Goal: Task Accomplishment & Management: Use online tool/utility

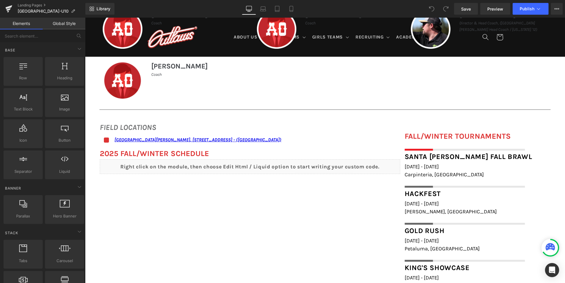
scroll to position [412, 0]
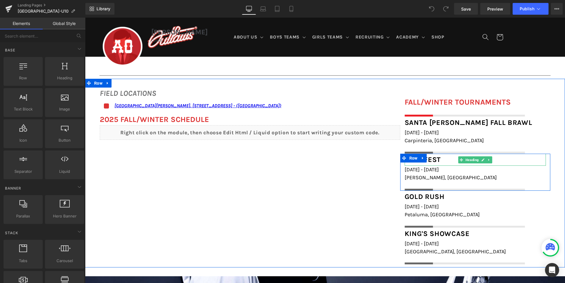
click at [434, 158] on span "Hackfest" at bounding box center [423, 160] width 36 height 8
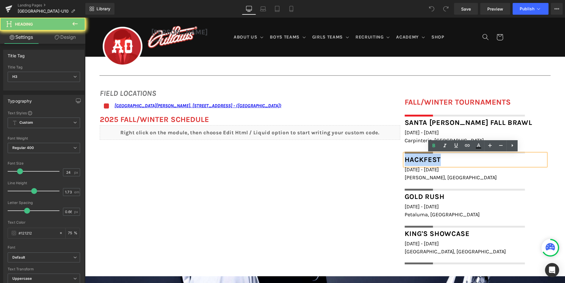
click at [434, 158] on span "Hackfest" at bounding box center [423, 160] width 36 height 8
paste div
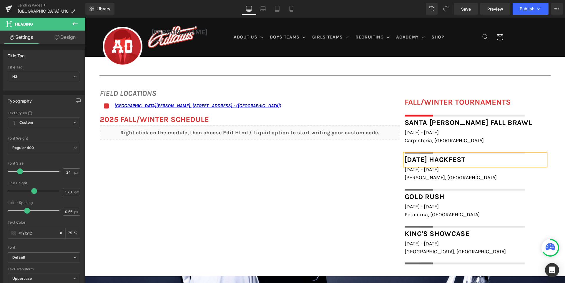
click at [375, 183] on div "FIELD LOCATIONS Heading Icon [GEOGRAPHIC_DATA][PERSON_NAME], [STREET_ADDRESS] -…" at bounding box center [325, 173] width 480 height 189
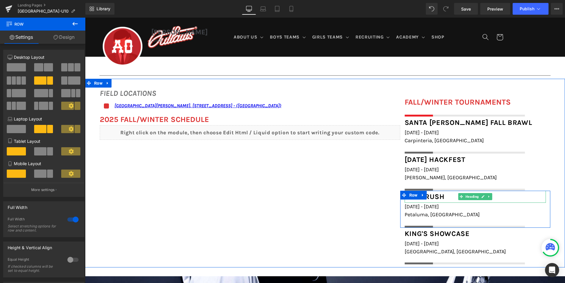
click at [436, 196] on span "Gold Rush" at bounding box center [425, 197] width 40 height 8
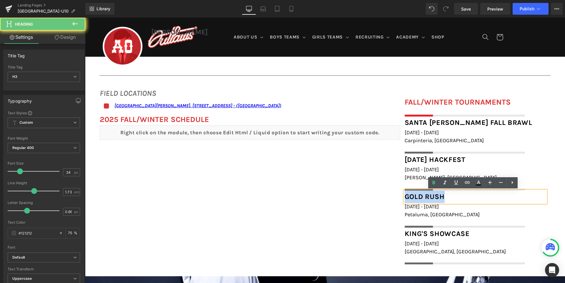
click at [436, 196] on span "Gold Rush" at bounding box center [425, 197] width 40 height 8
paste div
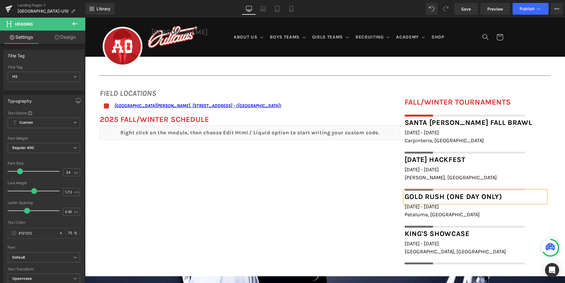
click at [367, 211] on div "FIELD LOCATIONS Heading Icon [GEOGRAPHIC_DATA][PERSON_NAME], [STREET_ADDRESS] -…" at bounding box center [325, 173] width 480 height 189
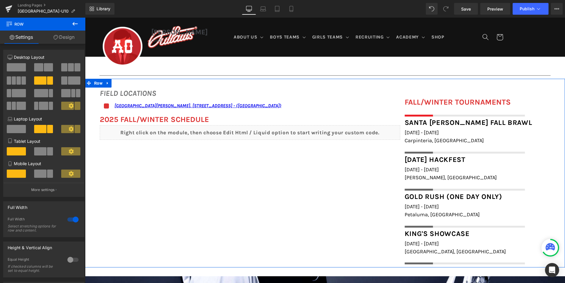
click at [337, 222] on div "FIELD LOCATIONS Heading Icon [GEOGRAPHIC_DATA][PERSON_NAME], [STREET_ADDRESS] -…" at bounding box center [325, 173] width 480 height 189
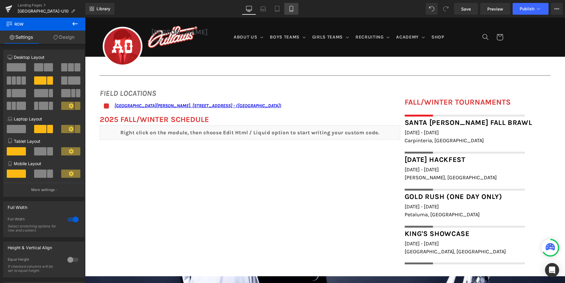
click at [293, 11] on icon at bounding box center [291, 9] width 6 height 6
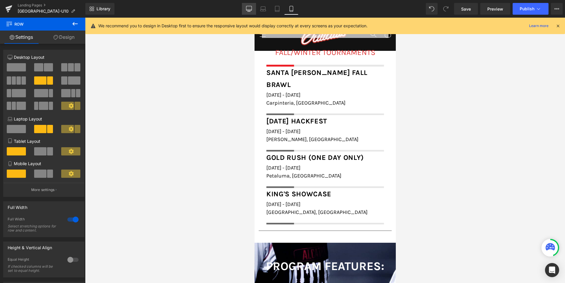
click at [252, 12] on link "Desktop" at bounding box center [249, 9] width 14 height 12
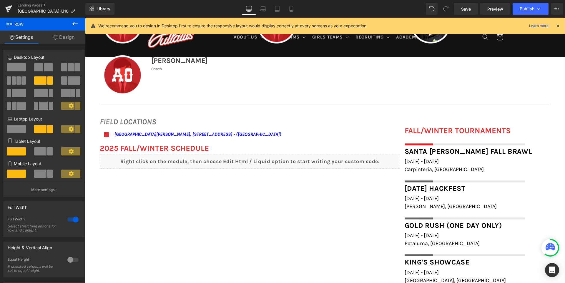
scroll to position [384, 0]
click at [469, 9] on span "Save" at bounding box center [466, 9] width 10 height 6
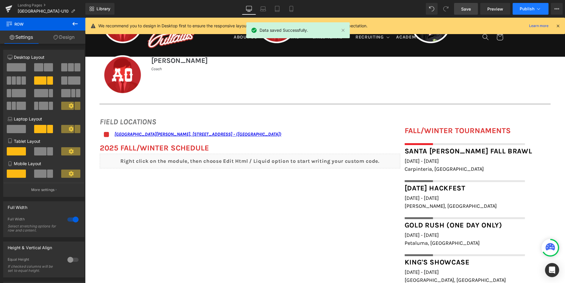
click at [520, 6] on span "Publish" at bounding box center [527, 8] width 15 height 5
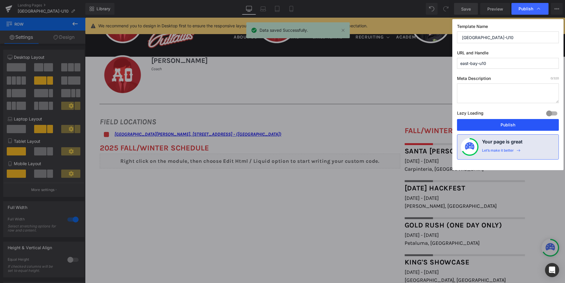
click at [505, 123] on button "Publish" at bounding box center [508, 125] width 102 height 12
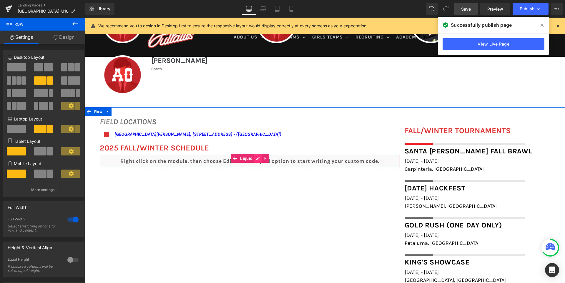
click at [256, 159] on div "Liquid" at bounding box center [250, 161] width 301 height 15
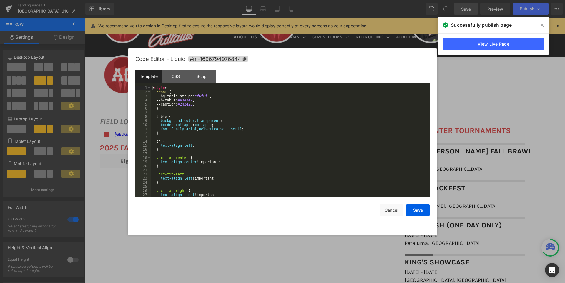
click at [256, 154] on div "< style > :root { --bg-table-stripe: #f6f6f5 ; --b-table: #e3e3e2 ; --caption: …" at bounding box center [289, 146] width 276 height 120
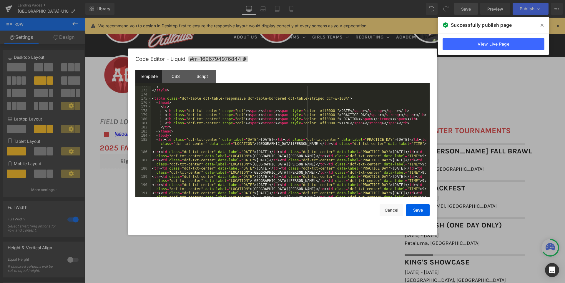
scroll to position [724, 0]
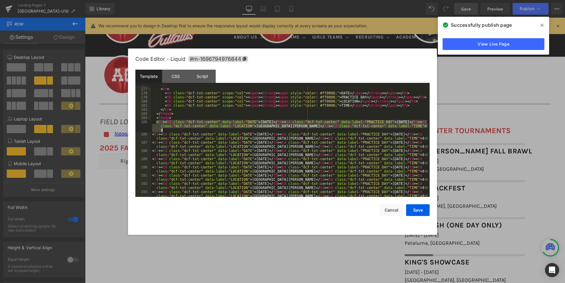
drag, startPoint x: 157, startPoint y: 123, endPoint x: 166, endPoint y: 129, distance: 11.4
click at [166, 129] on div "< thead > < tr > < th class = "dcf-txt-center" scope = "col" > < span > < stron…" at bounding box center [289, 145] width 276 height 124
click at [173, 132] on div "< thead > < tr > < th class = "dcf-txt-center" scope = "col" > < span > < stron…" at bounding box center [289, 141] width 276 height 111
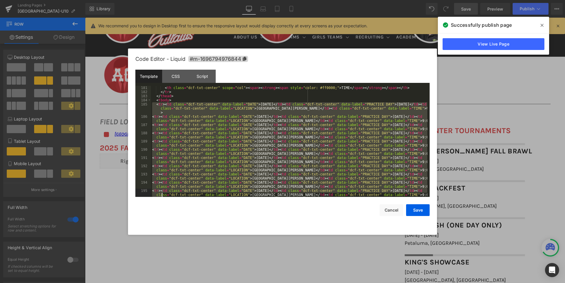
scroll to position [771, 0]
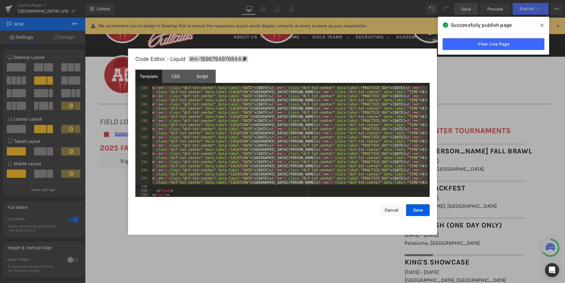
drag, startPoint x: 154, startPoint y: 122, endPoint x: 166, endPoint y: 187, distance: 66.1
click at [166, 187] on div "< tr > < td class = "dcf-txt-center" data-label = "DATE" > [DATE] </ td > < td …" at bounding box center [289, 148] width 276 height 124
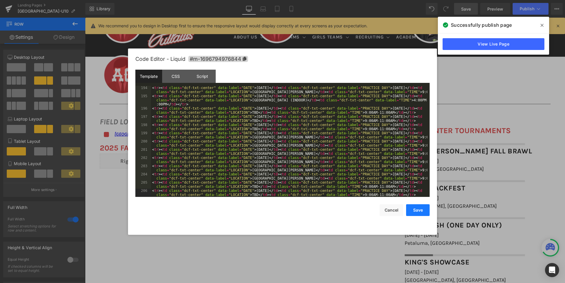
click at [417, 210] on button "Save" at bounding box center [418, 211] width 24 height 12
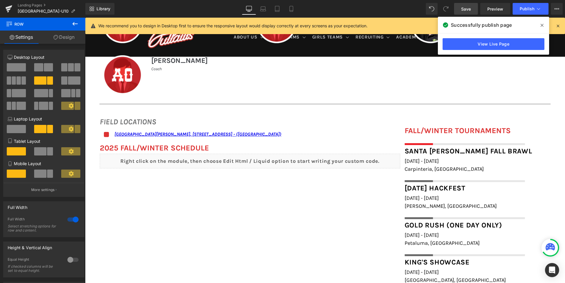
click at [463, 8] on span "Save" at bounding box center [466, 9] width 10 height 6
click at [543, 24] on icon at bounding box center [542, 25] width 3 height 3
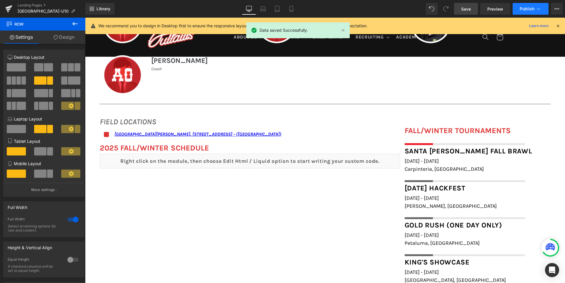
click at [525, 9] on span "Publish" at bounding box center [527, 8] width 15 height 5
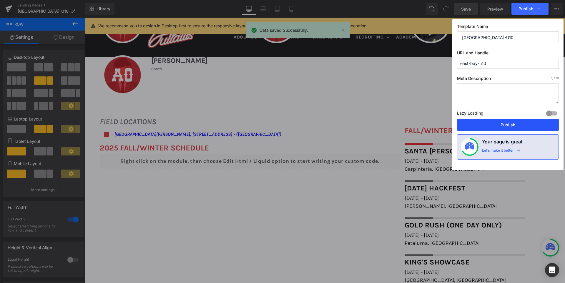
click at [506, 125] on button "Publish" at bounding box center [508, 125] width 102 height 12
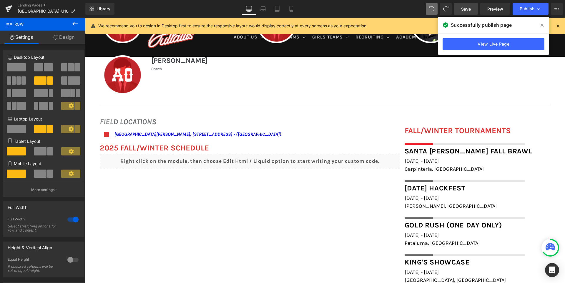
click at [465, 9] on span "Save" at bounding box center [466, 9] width 10 height 6
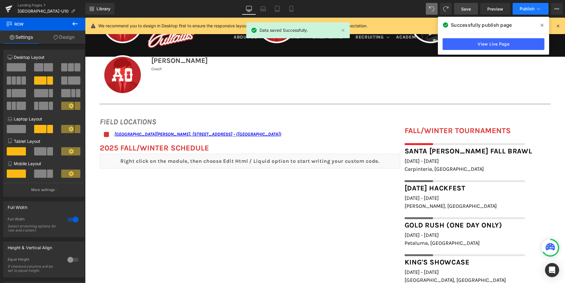
click at [527, 9] on span "Publish" at bounding box center [527, 8] width 15 height 5
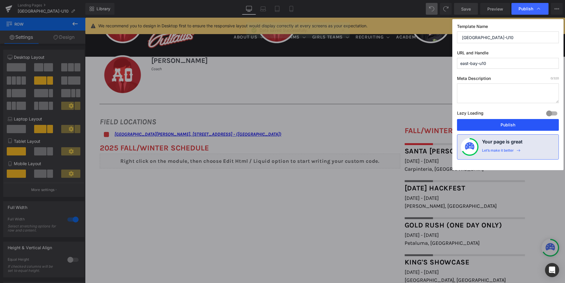
click at [507, 125] on button "Publish" at bounding box center [508, 125] width 102 height 12
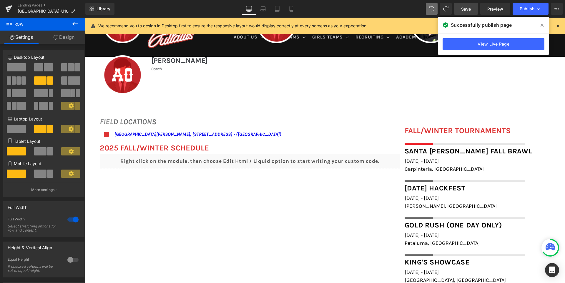
click at [472, 10] on link "Save" at bounding box center [466, 9] width 24 height 12
click at [541, 25] on icon at bounding box center [542, 25] width 3 height 5
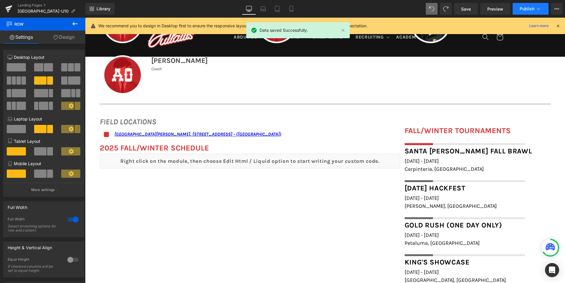
click at [527, 8] on span "Publish" at bounding box center [527, 8] width 15 height 5
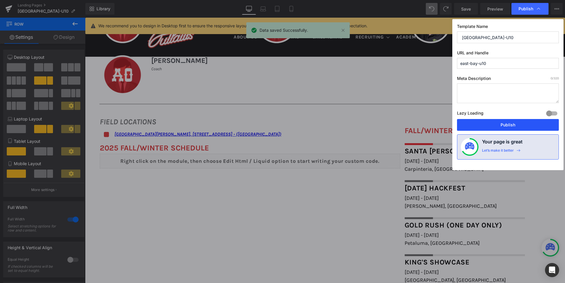
click at [512, 124] on button "Publish" at bounding box center [508, 125] width 102 height 12
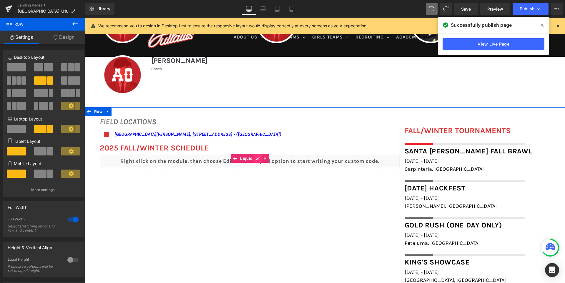
click at [255, 160] on div "Liquid" at bounding box center [250, 161] width 301 height 15
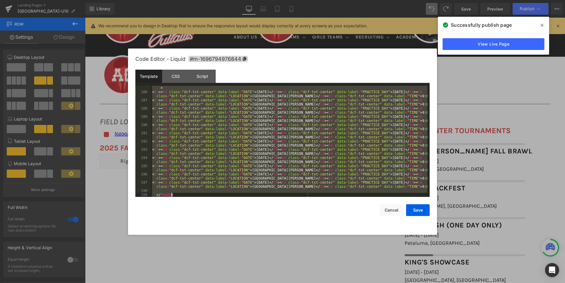
scroll to position [775, 0]
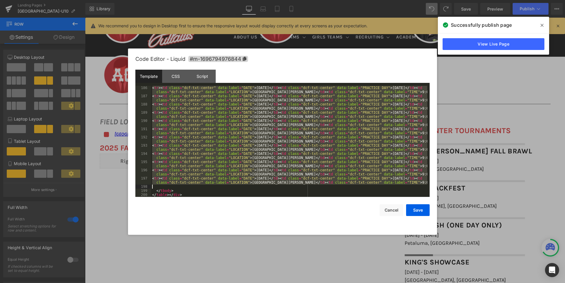
drag, startPoint x: 155, startPoint y: 126, endPoint x: 174, endPoint y: 188, distance: 64.6
click at [174, 188] on div "< tr > < td class = "dcf-txt-center" data-label = "DATE" > [DATE] </ td > < td …" at bounding box center [289, 148] width 276 height 124
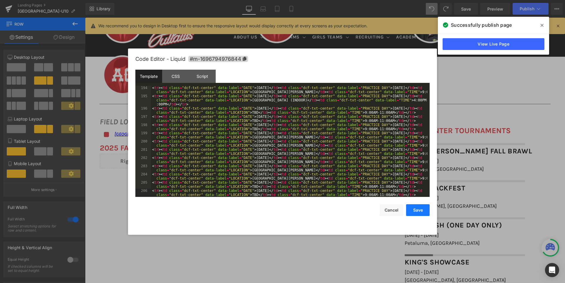
click at [422, 208] on button "Save" at bounding box center [418, 211] width 24 height 12
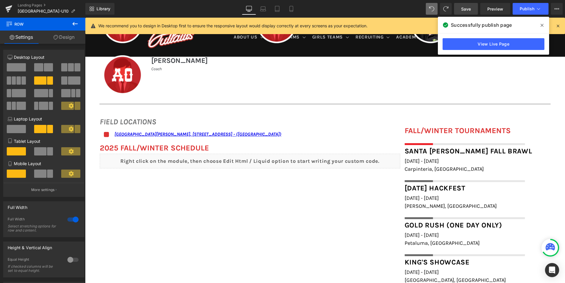
click at [465, 9] on span "Save" at bounding box center [466, 9] width 10 height 6
click at [540, 24] on span at bounding box center [541, 25] width 9 height 9
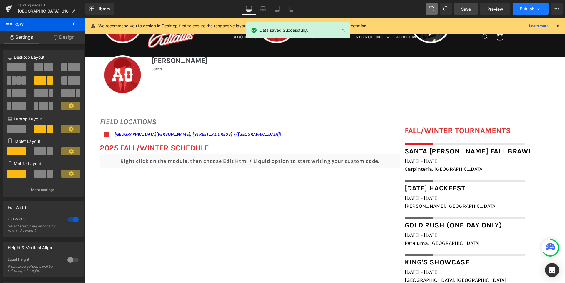
click at [524, 6] on button "Publish" at bounding box center [531, 9] width 36 height 12
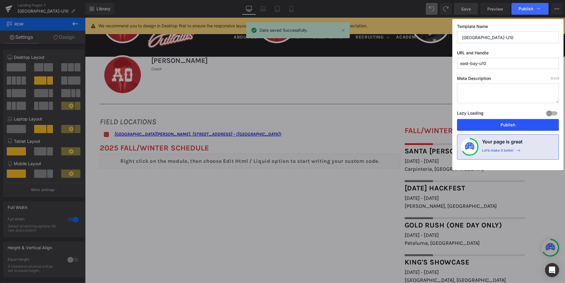
click at [510, 125] on button "Publish" at bounding box center [508, 125] width 102 height 12
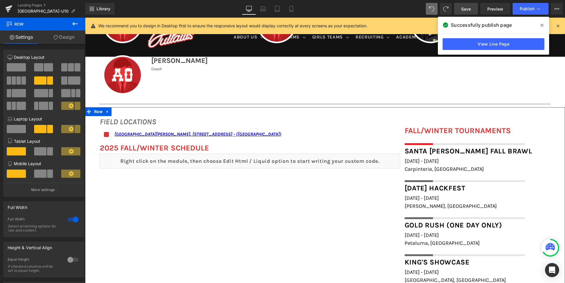
click at [259, 162] on div "Liquid" at bounding box center [250, 161] width 301 height 15
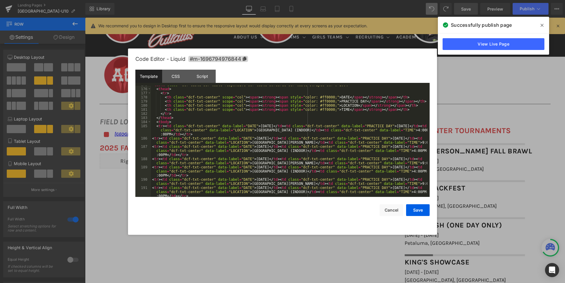
scroll to position [742, 0]
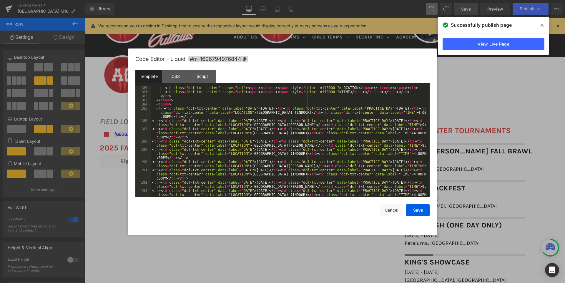
click at [397, 141] on div "< th class = "dcf-txt-center" scope = "col" > < span > < strong > < span style …" at bounding box center [289, 150] width 276 height 128
click at [419, 209] on button "Save" at bounding box center [418, 211] width 24 height 12
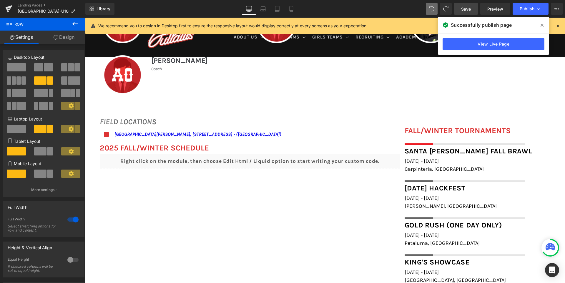
click at [466, 9] on span "Save" at bounding box center [466, 9] width 10 height 6
click at [543, 25] on icon at bounding box center [542, 25] width 3 height 5
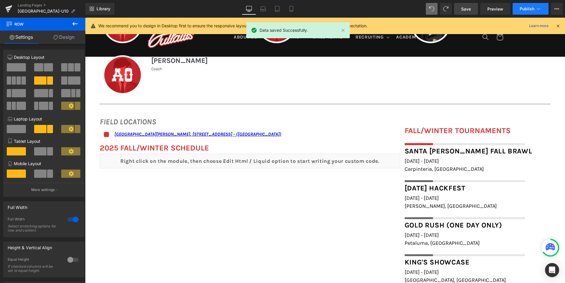
click at [524, 6] on span "Publish" at bounding box center [527, 8] width 15 height 5
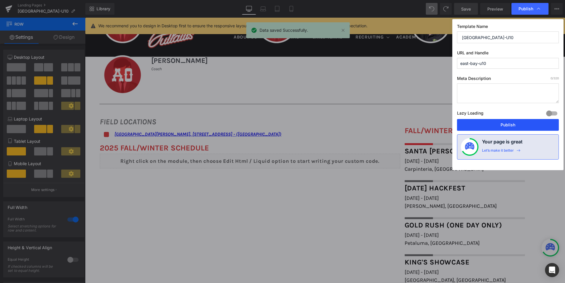
click at [507, 126] on button "Publish" at bounding box center [508, 125] width 102 height 12
